Goal: Task Accomplishment & Management: Complete application form

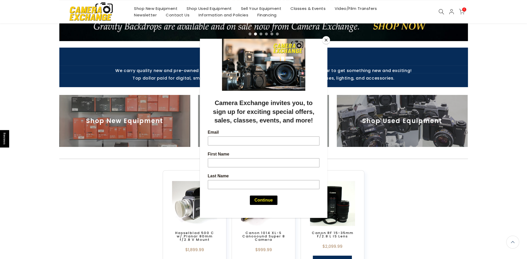
scroll to position [130, 0]
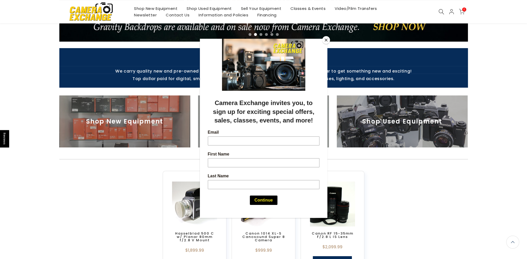
click at [327, 40] on button "Close" at bounding box center [326, 40] width 8 height 8
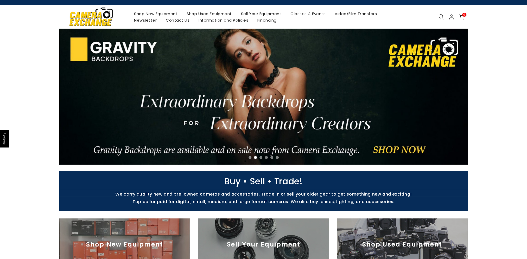
scroll to position [0, 0]
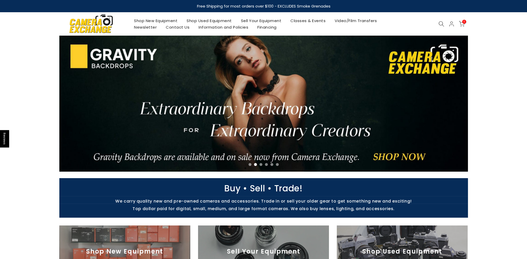
click at [268, 21] on link "Sell Your Equipment" at bounding box center [261, 20] width 50 height 7
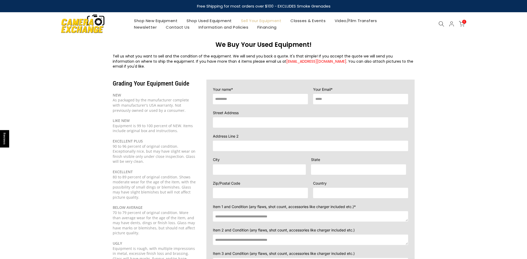
click at [262, 94] on input "text" at bounding box center [260, 99] width 95 height 10
click at [40, 105] on section "Grading Your Equipment Guide NEW As packaged by the manufacturer complete with …" at bounding box center [263, 207] width 527 height 266
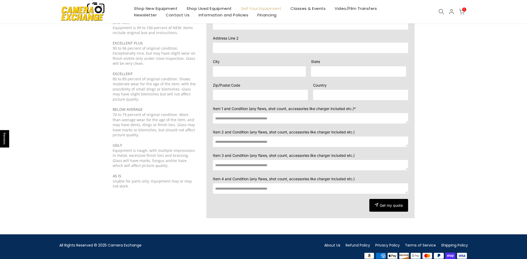
scroll to position [104, 0]
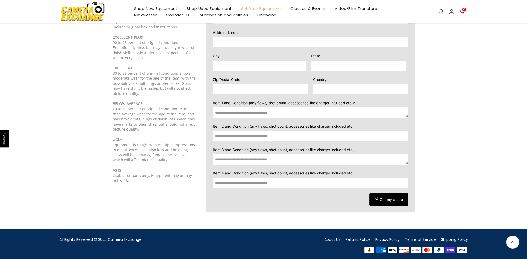
click at [356, 108] on textarea at bounding box center [310, 113] width 195 height 10
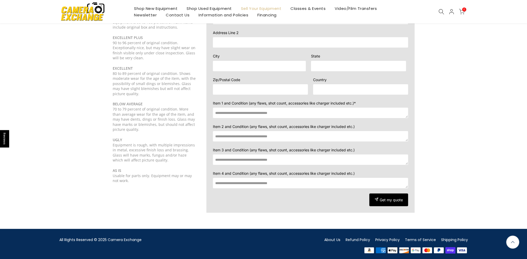
click at [406, 111] on textarea at bounding box center [310, 113] width 195 height 10
click at [388, 108] on textarea at bounding box center [310, 113] width 195 height 10
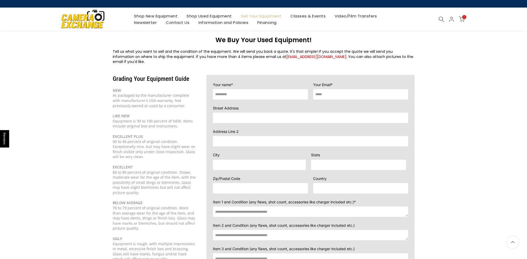
scroll to position [0, 0]
